Goal: Find specific page/section: Find specific page/section

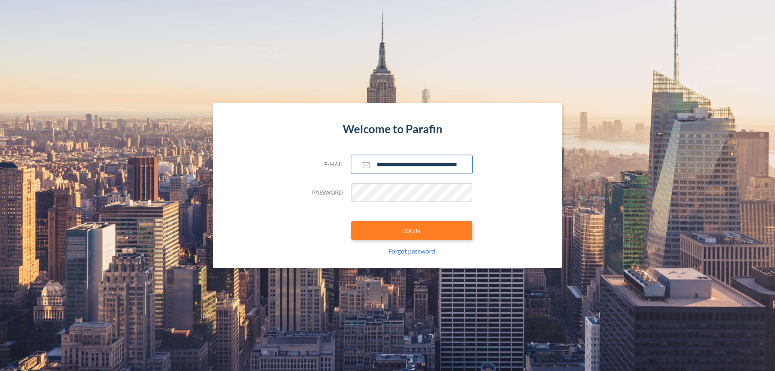
type input "**********"
click at [412, 231] on button "LOGIN" at bounding box center [411, 230] width 121 height 19
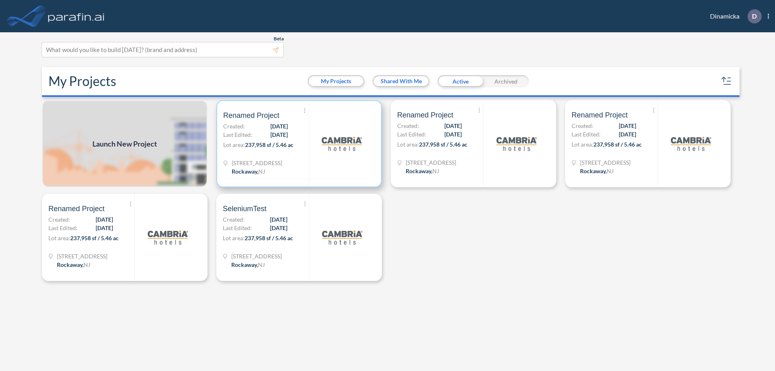
scroll to position [2, 0]
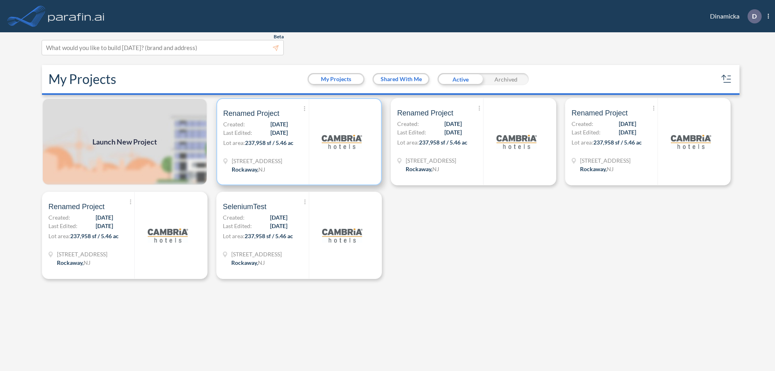
click at [299, 142] on p "Lot area: 237,958 sf / 5.46 ac" at bounding box center [266, 144] width 86 height 12
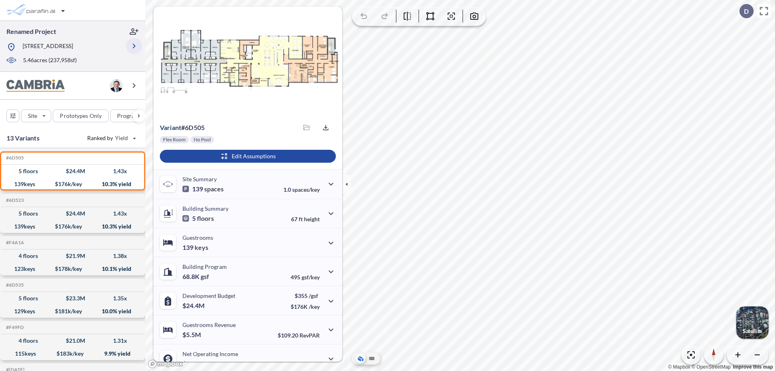
click at [134, 46] on icon "button" at bounding box center [134, 46] width 10 height 10
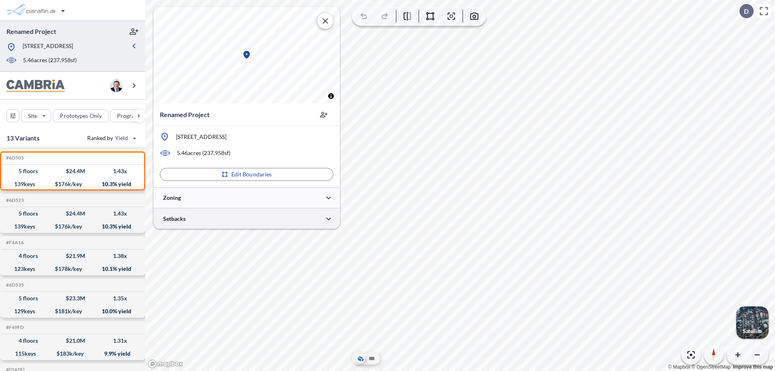
click at [247, 218] on div at bounding box center [246, 218] width 186 height 21
